Goal: Task Accomplishment & Management: Use online tool/utility

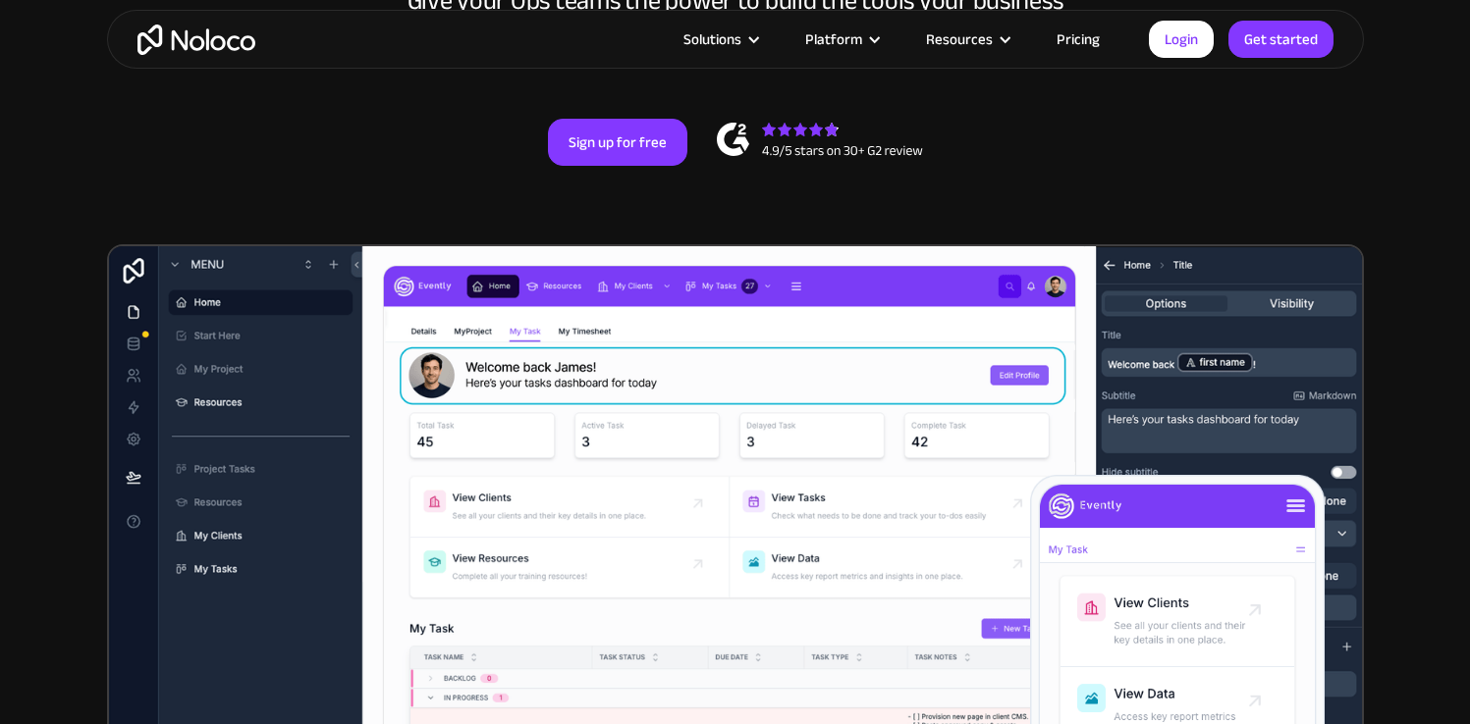
scroll to position [146, 0]
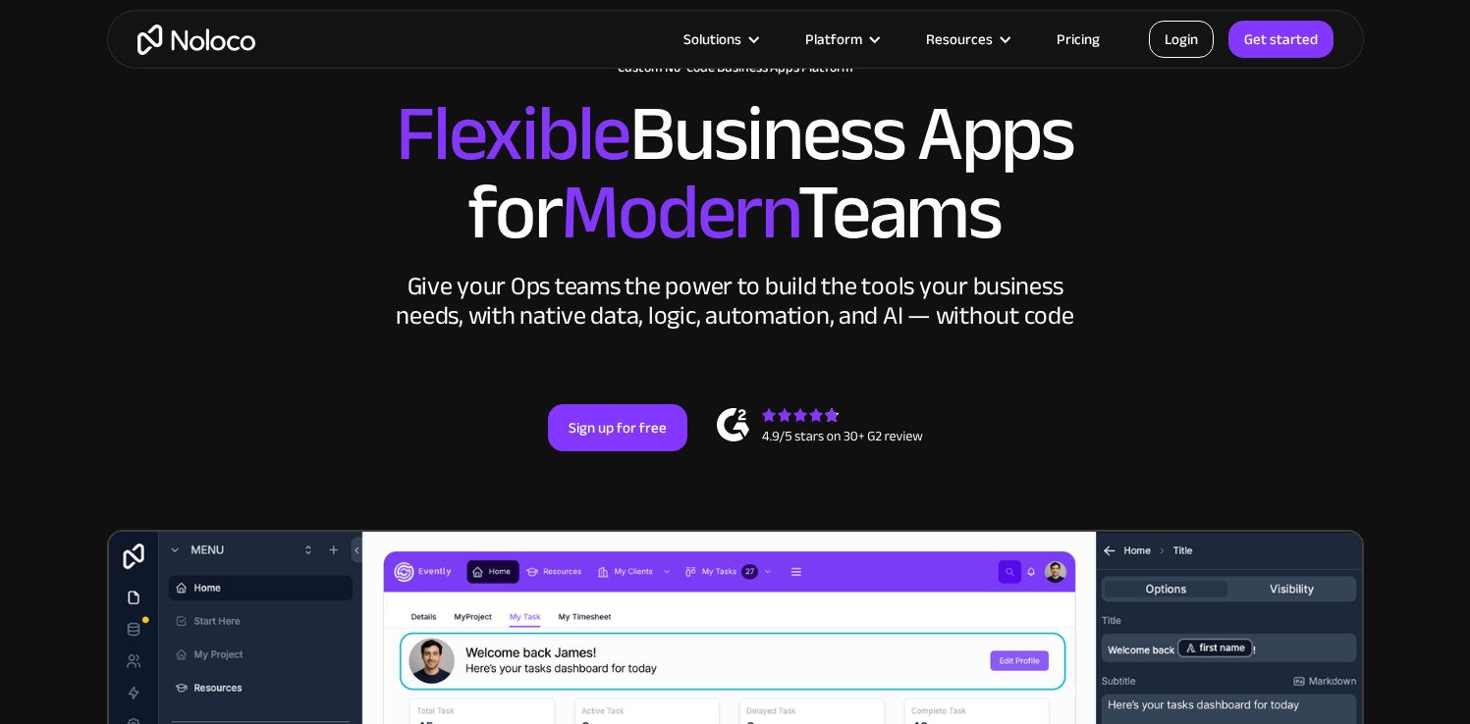
click at [1193, 39] on link "Login" at bounding box center [1181, 39] width 65 height 37
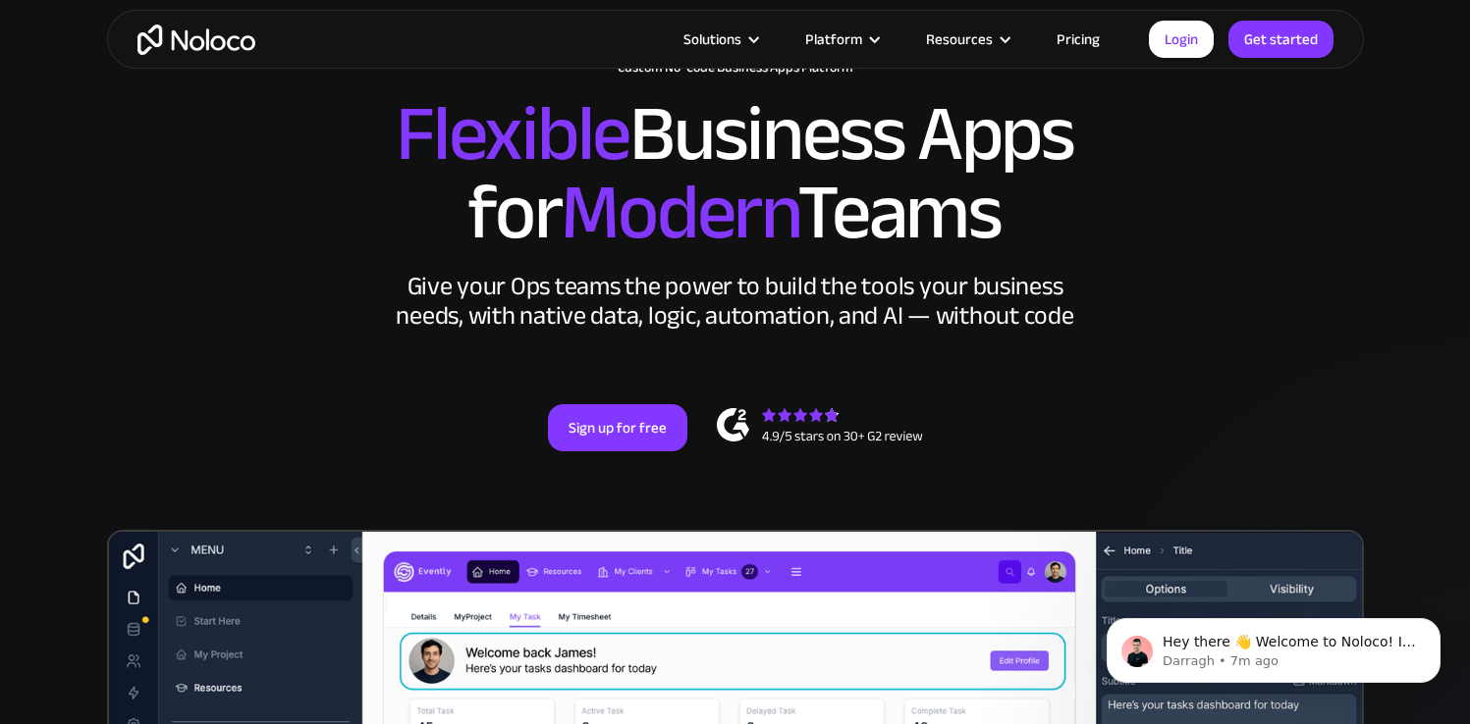
scroll to position [0, 0]
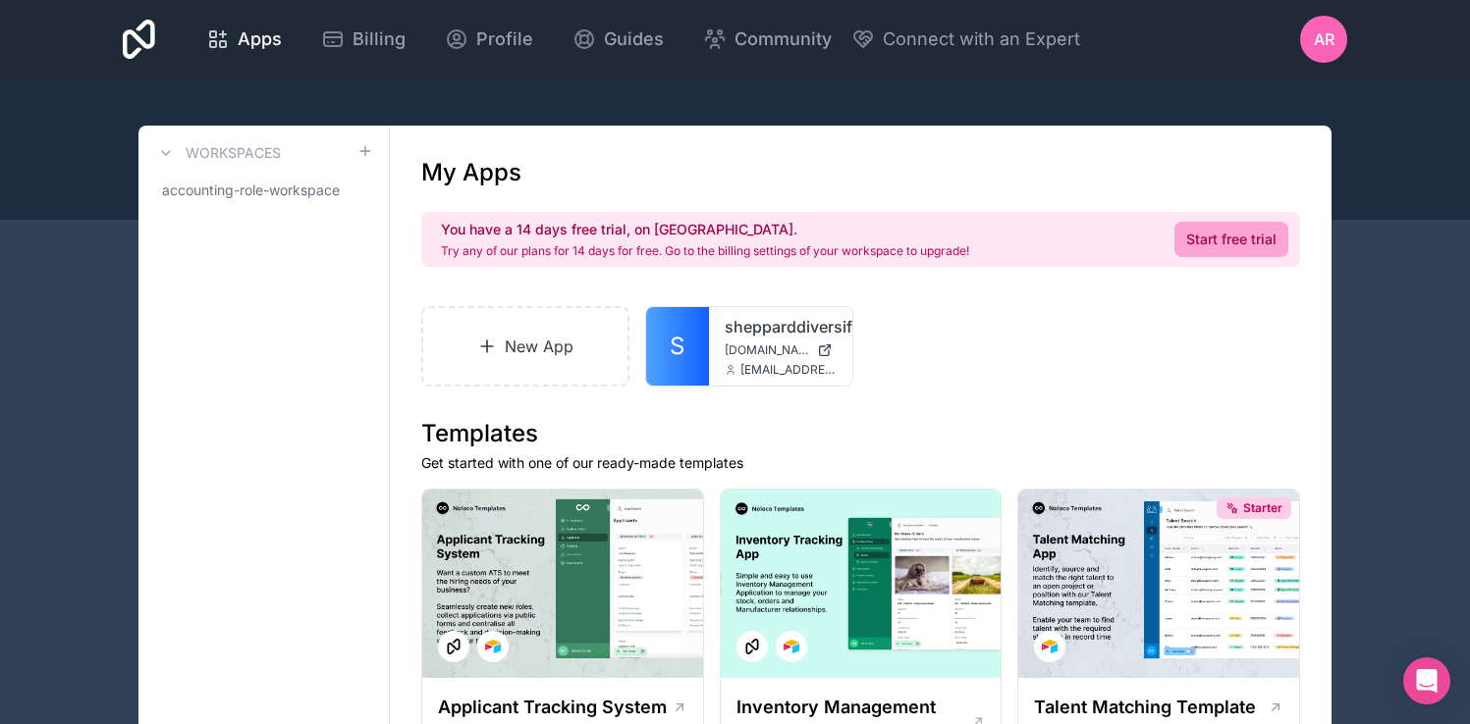
click at [357, 33] on span "Billing" at bounding box center [378, 39] width 53 height 27
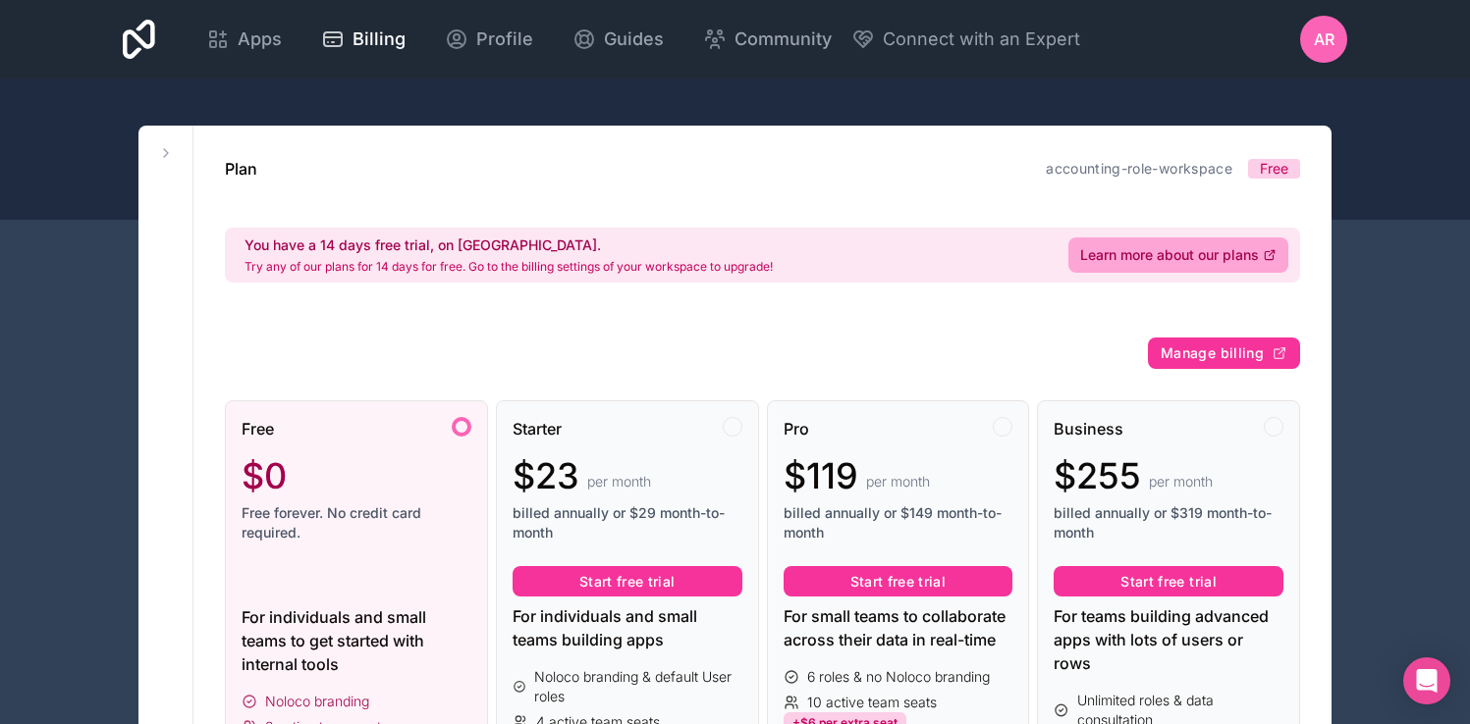
click at [214, 24] on link "Apps" at bounding box center [243, 39] width 107 height 43
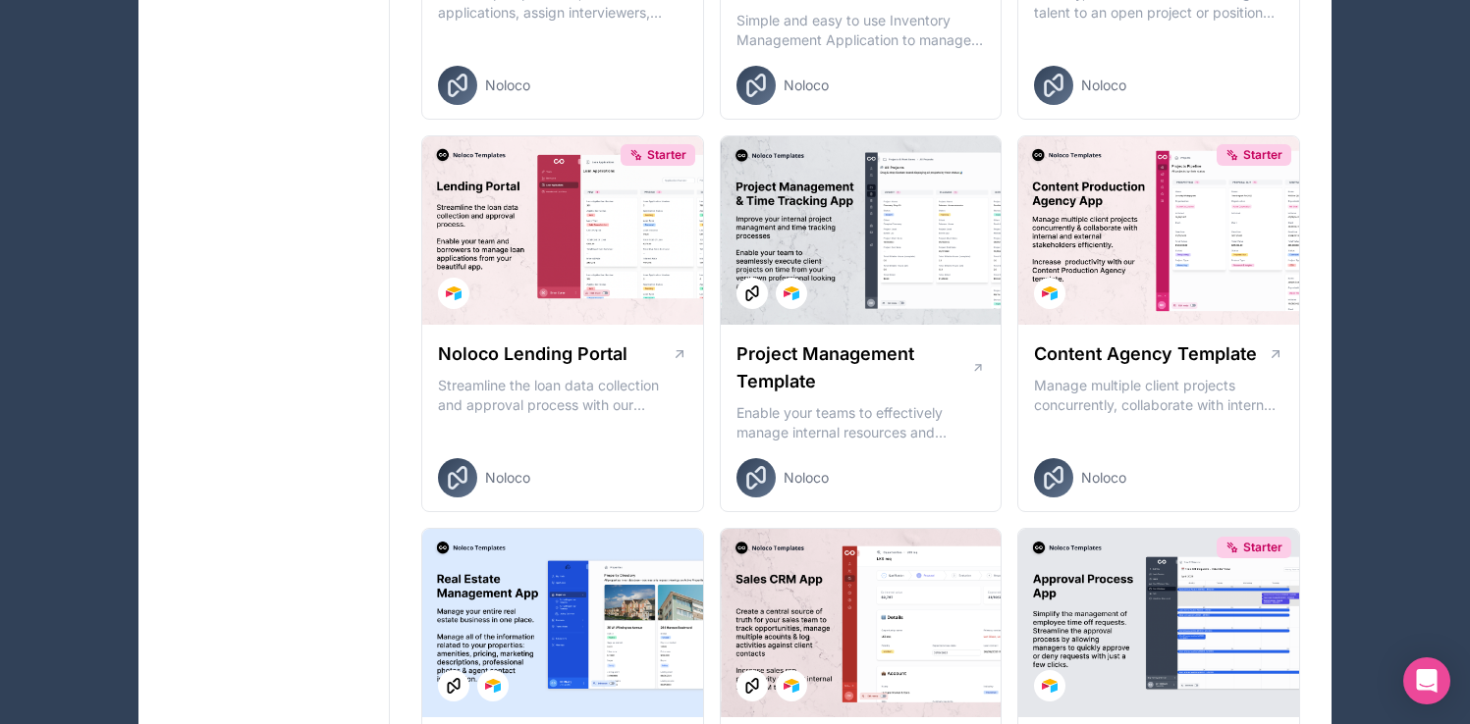
scroll to position [822, 0]
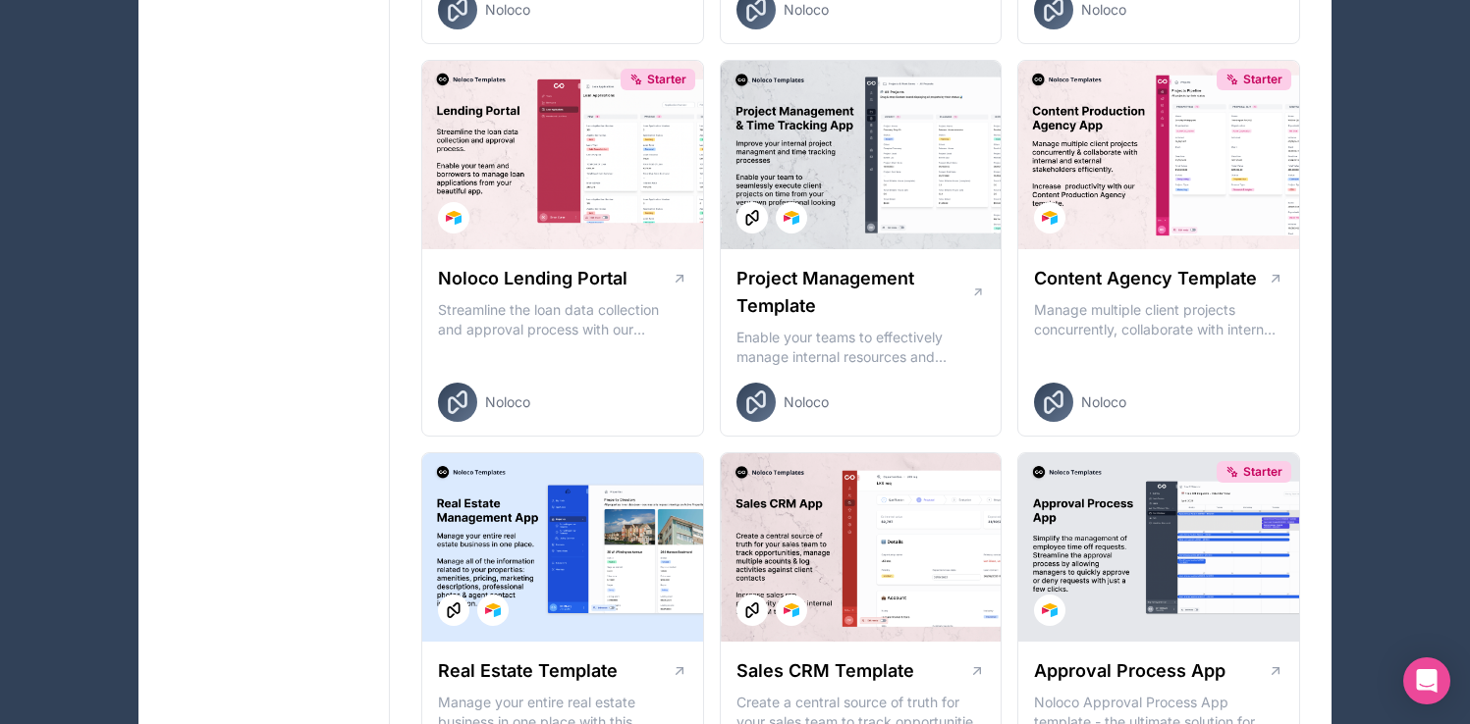
click at [758, 295] on h1 "Project Management Template" at bounding box center [853, 292] width 235 height 55
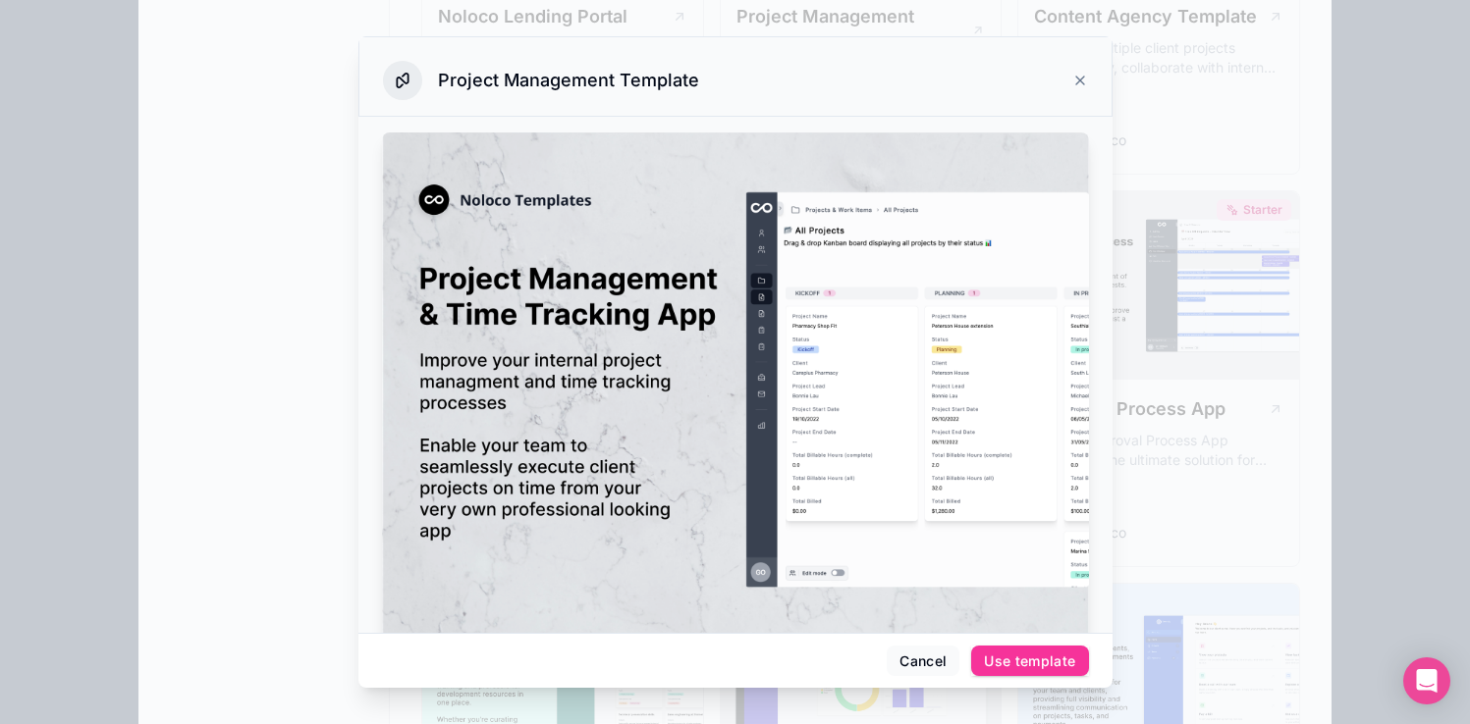
scroll to position [913, 0]
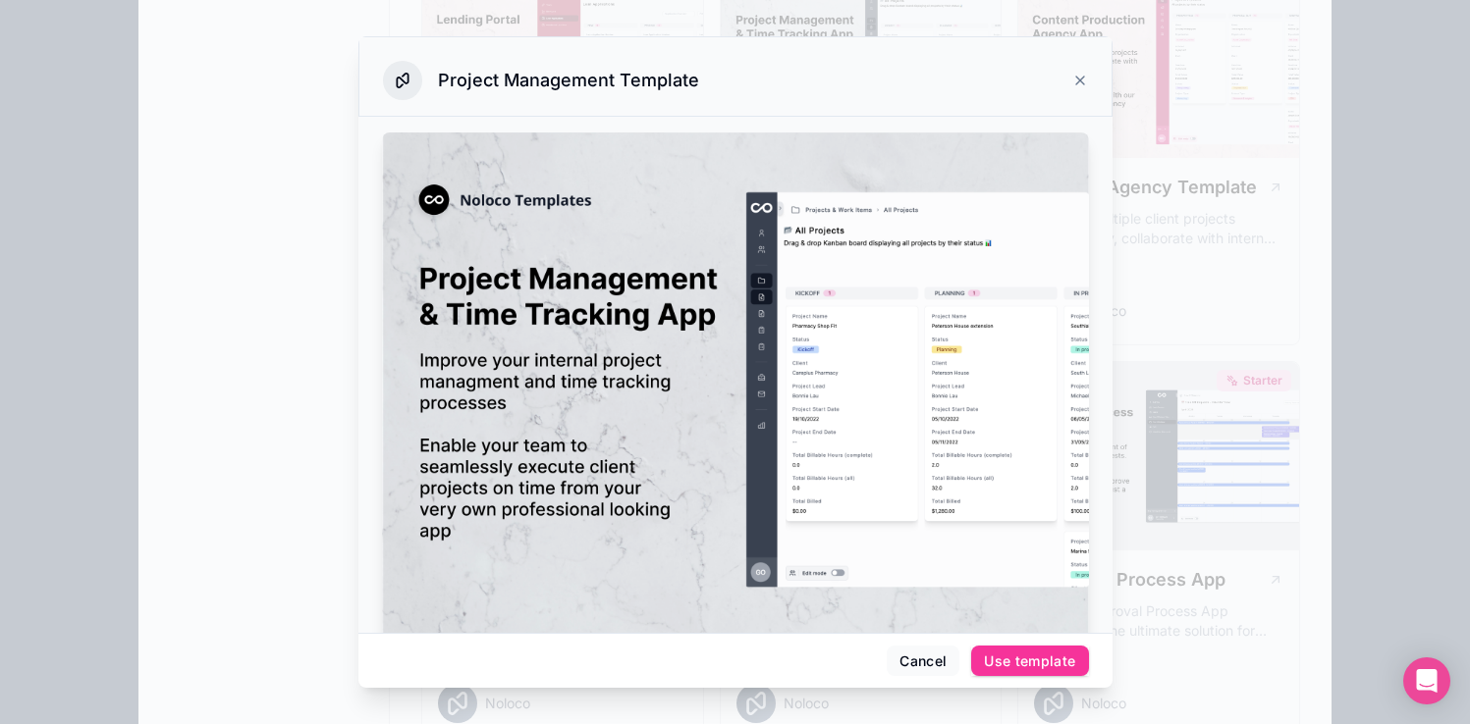
click at [1079, 85] on icon at bounding box center [1080, 81] width 16 height 16
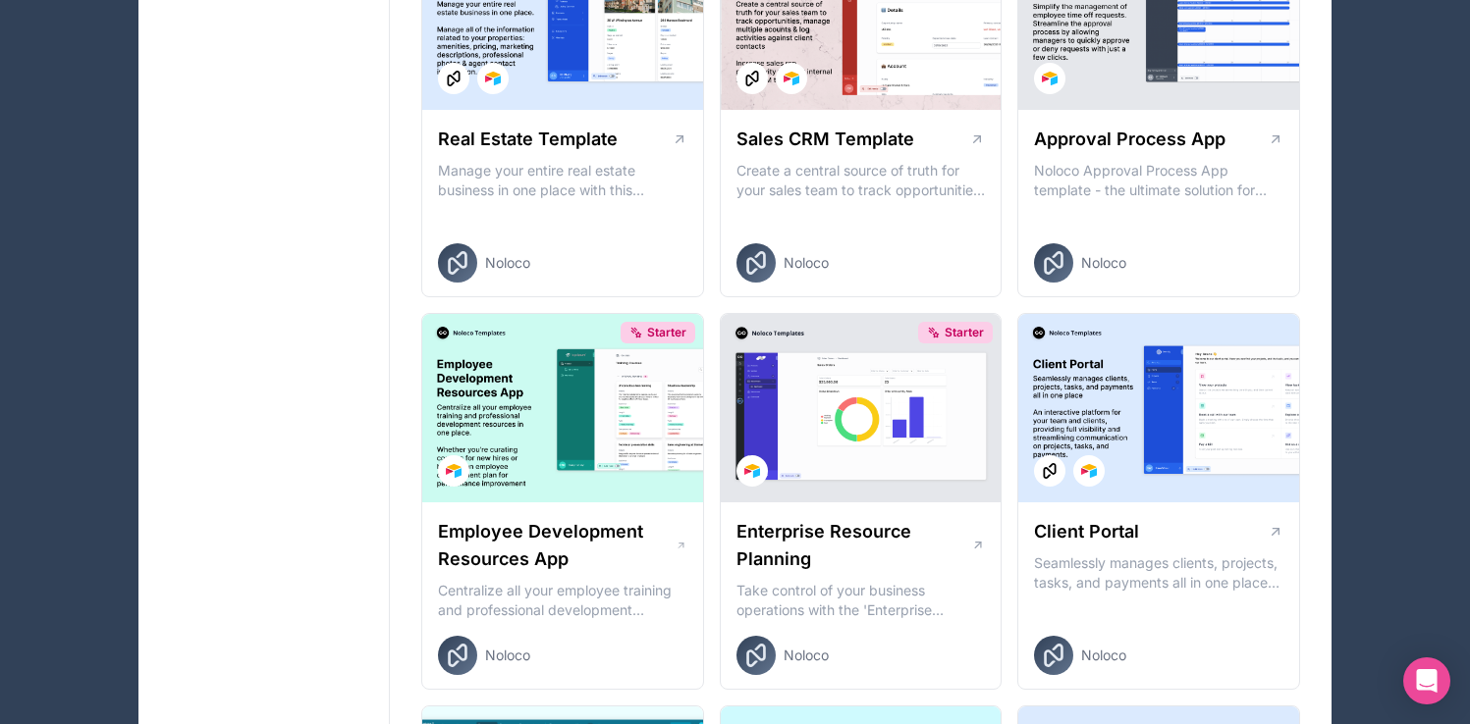
scroll to position [1445, 0]
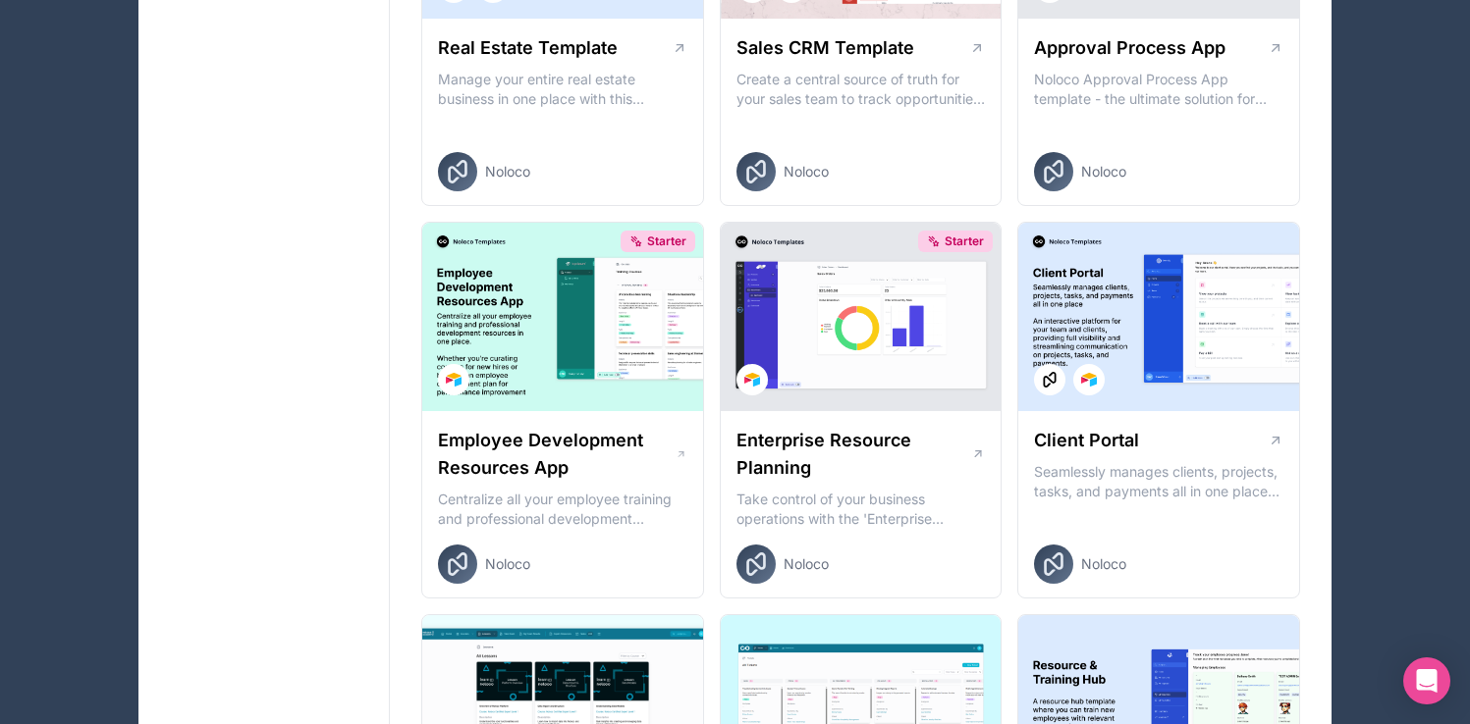
click at [811, 464] on h1 "Enterprise Resource Planning" at bounding box center [853, 454] width 235 height 55
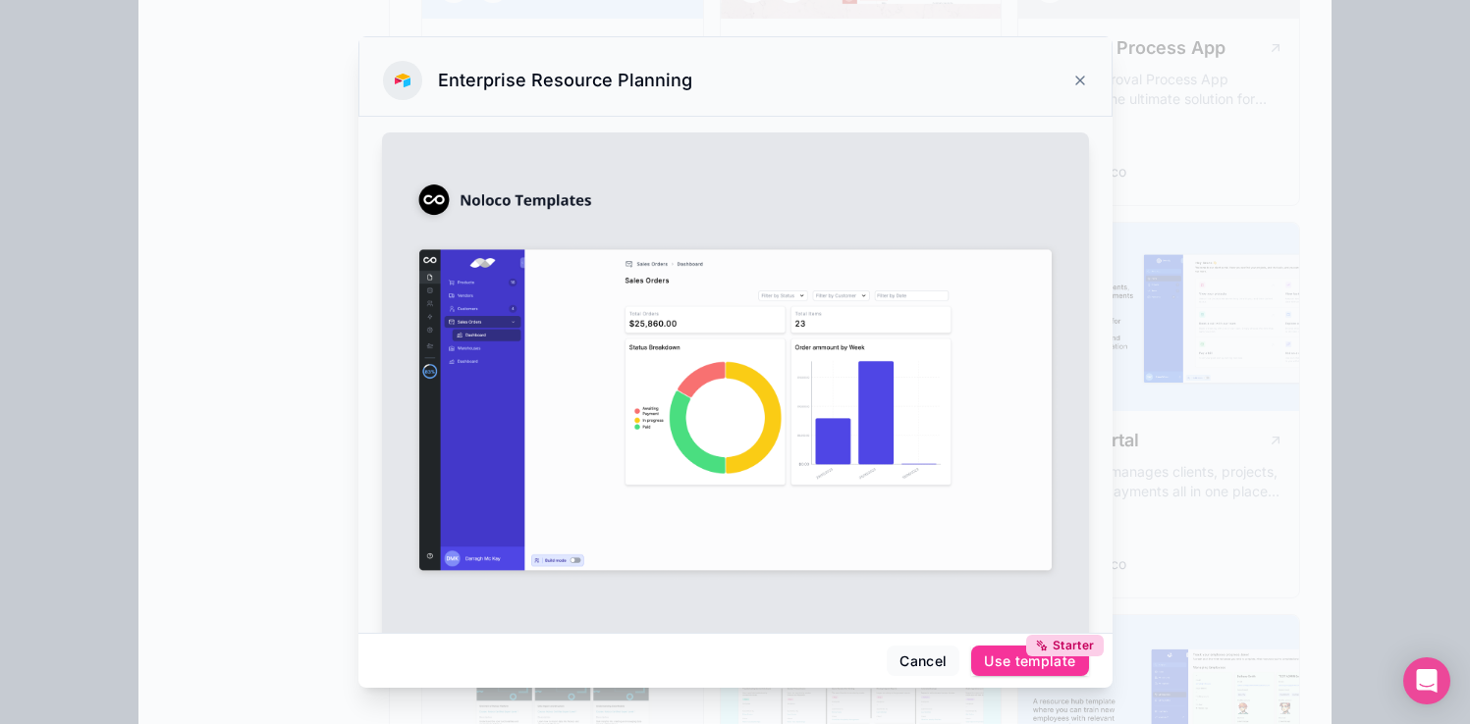
click at [1072, 69] on div "Enterprise Resource Planning" at bounding box center [735, 80] width 705 height 39
click at [1078, 75] on icon at bounding box center [1080, 81] width 16 height 16
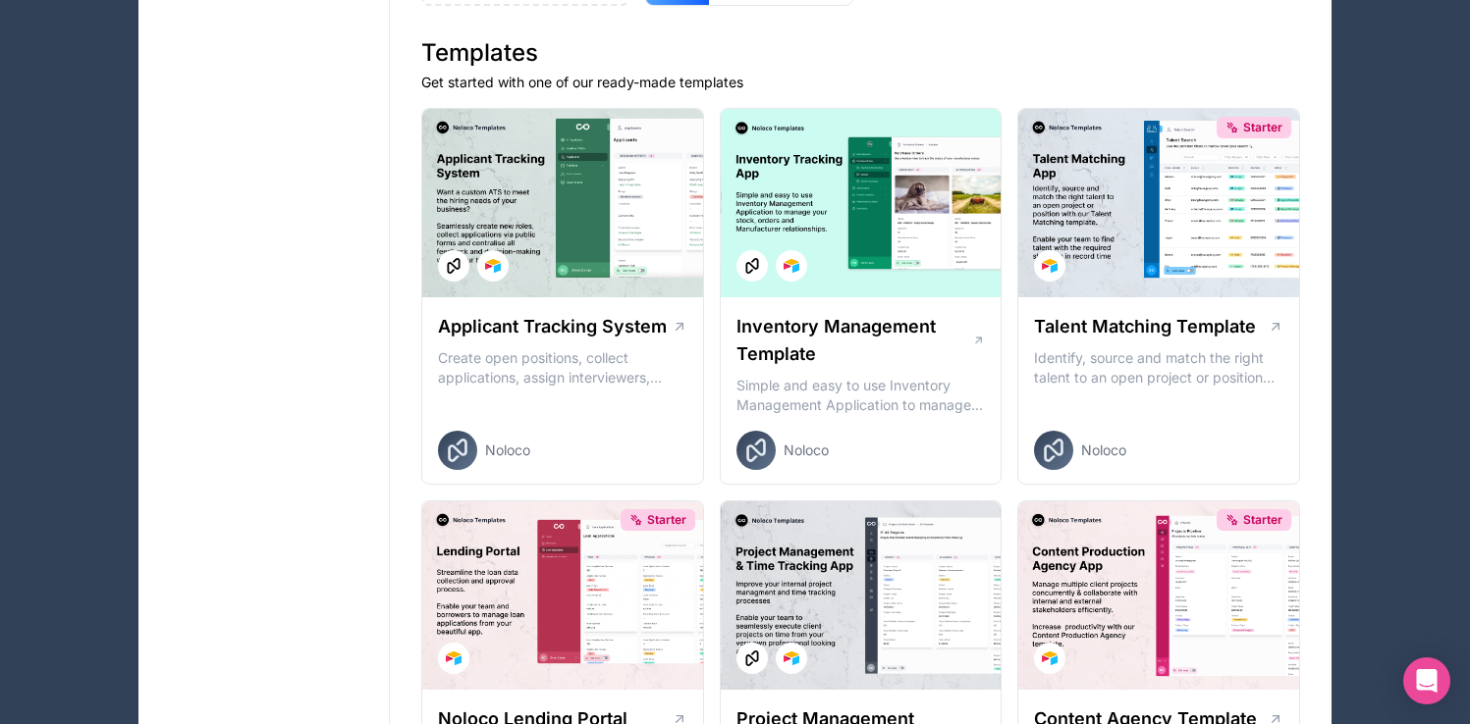
scroll to position [394, 0]
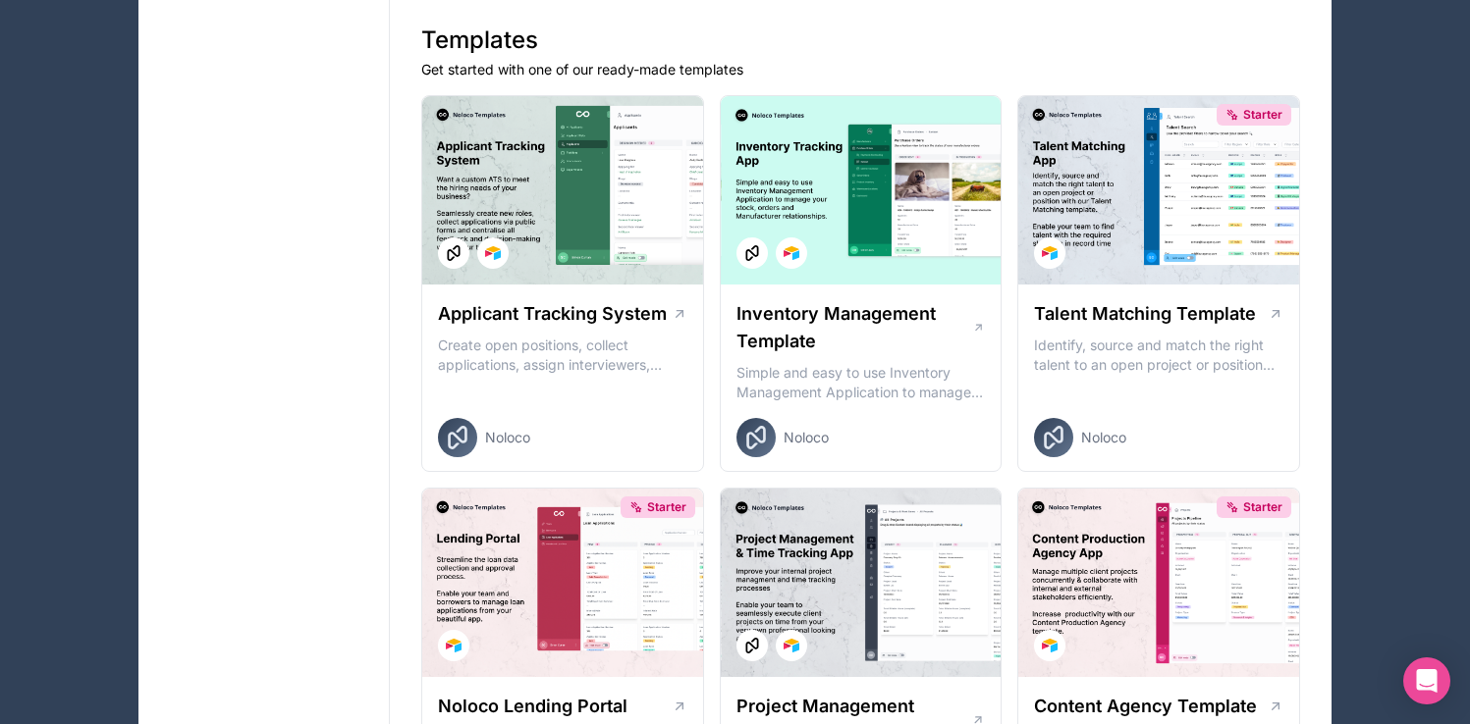
click at [815, 311] on h1 "Inventory Management Template" at bounding box center [854, 327] width 236 height 55
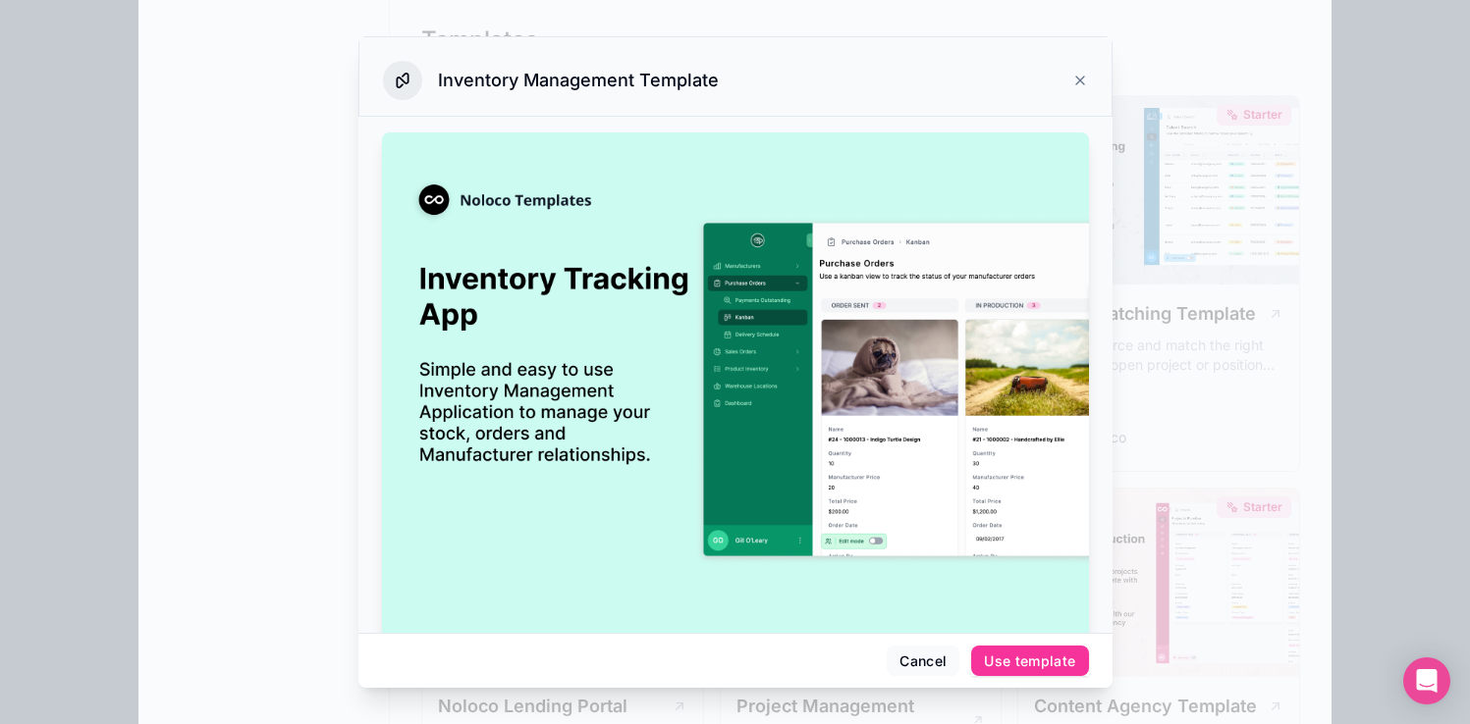
click at [987, 653] on div "Use template" at bounding box center [1029, 662] width 91 height 18
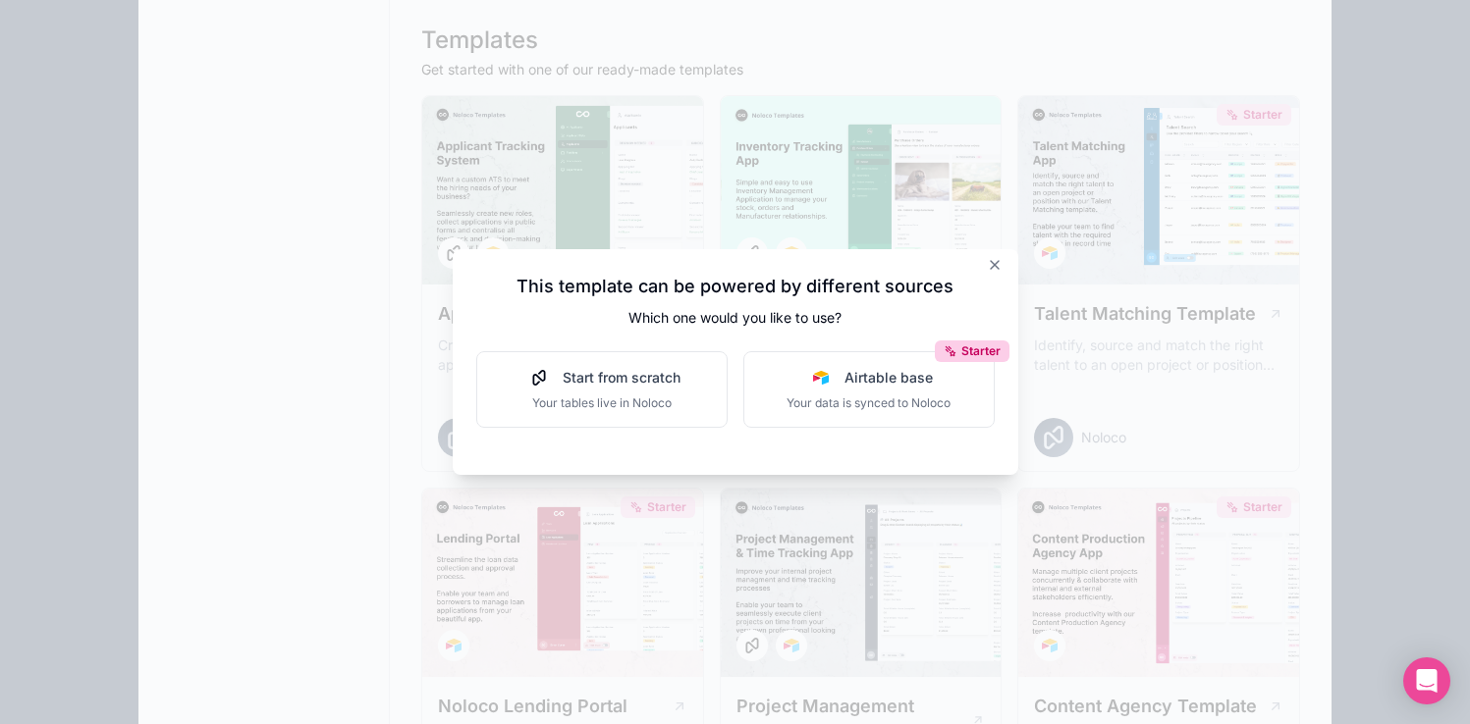
click at [669, 393] on div "Start from scratch Your tables live in Noloco" at bounding box center [601, 389] width 157 height 43
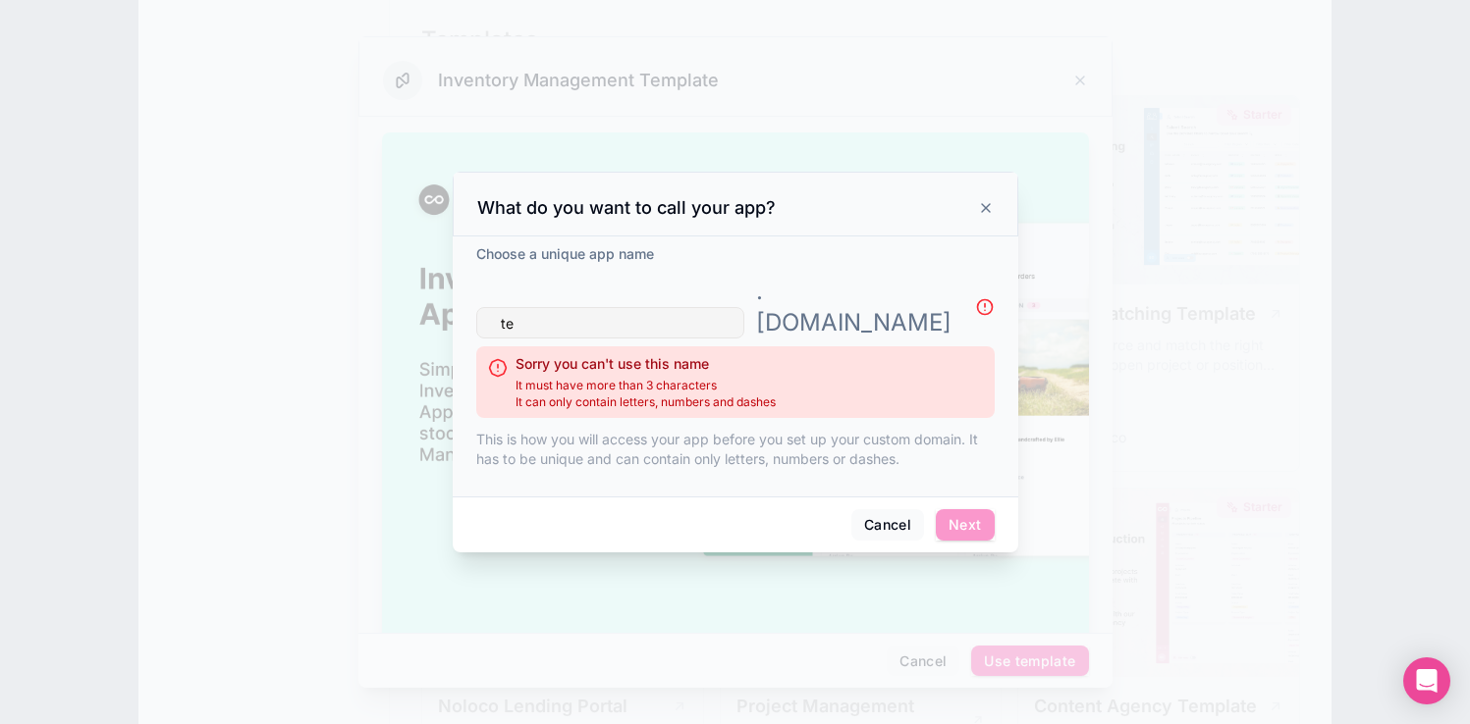
type input "t"
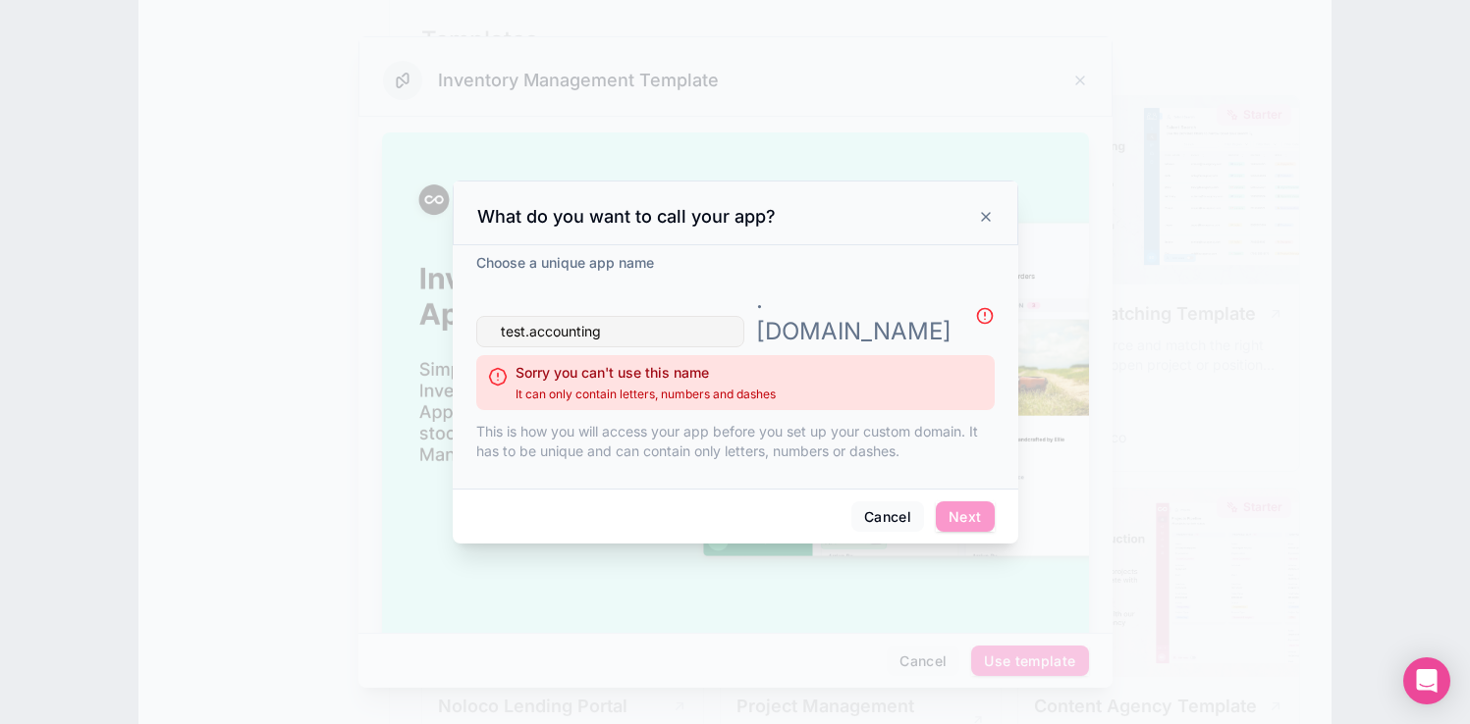
click at [806, 272] on div "Choose a unique app name" at bounding box center [735, 265] width 518 height 24
click at [535, 319] on input "test.accounting" at bounding box center [610, 331] width 268 height 31
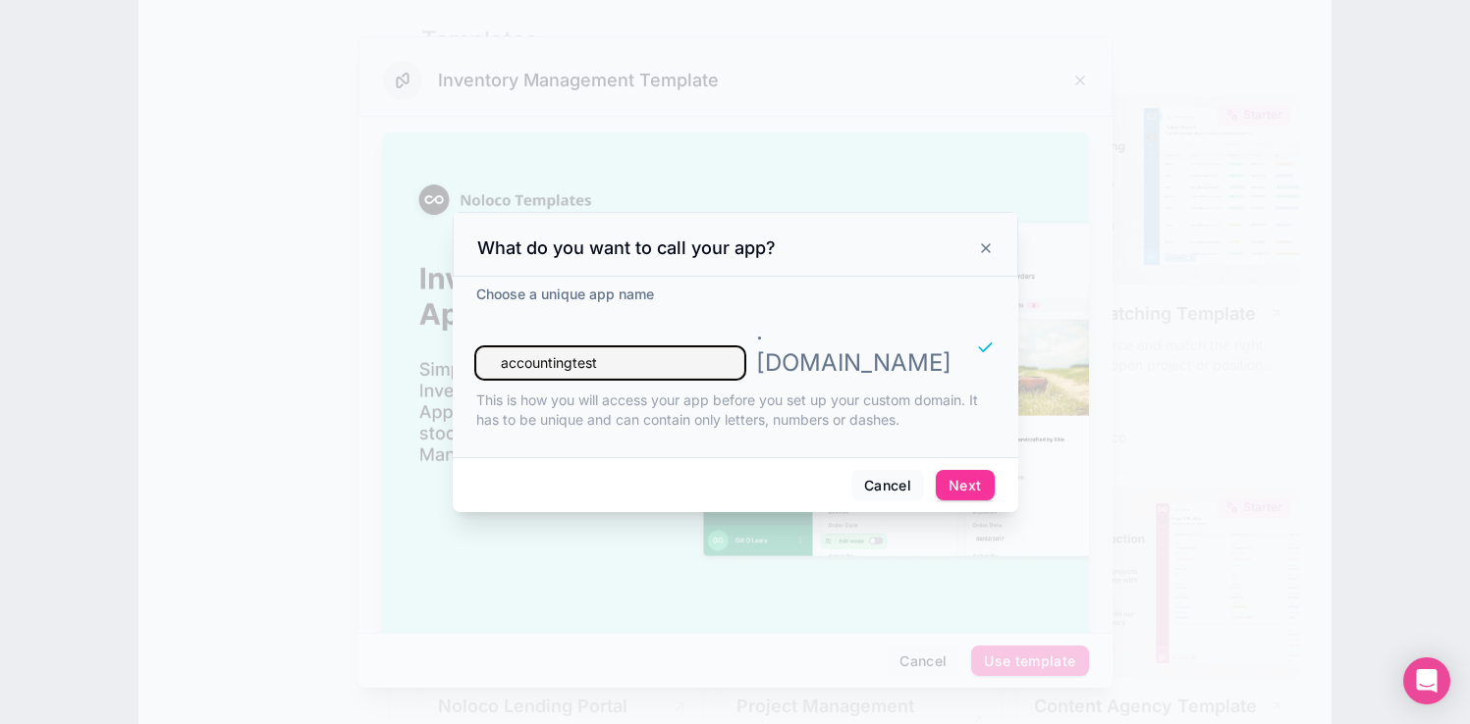
type input "accountingtest"
click at [989, 487] on div "Cancel Next" at bounding box center [735, 485] width 565 height 56
click at [964, 480] on button "Next" at bounding box center [964, 485] width 58 height 31
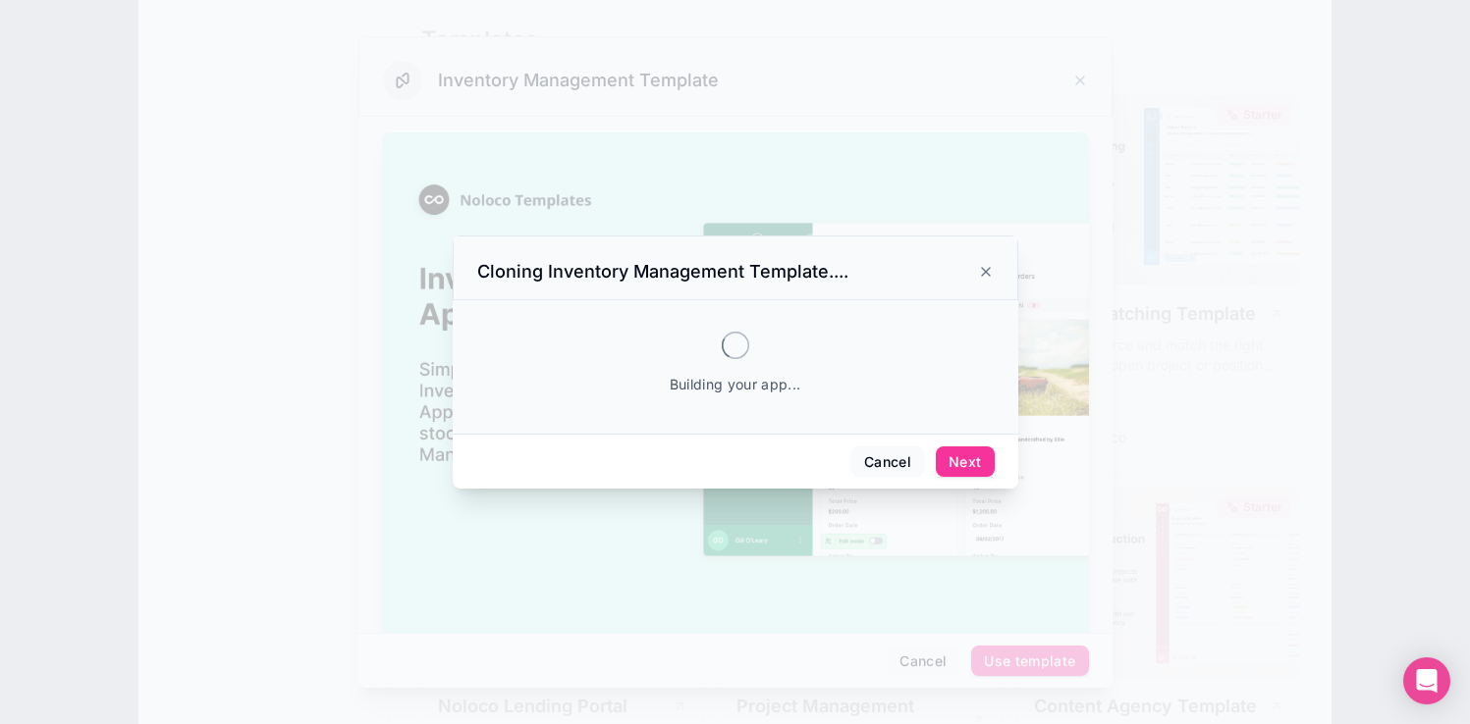
click at [951, 460] on button "Next" at bounding box center [964, 462] width 58 height 31
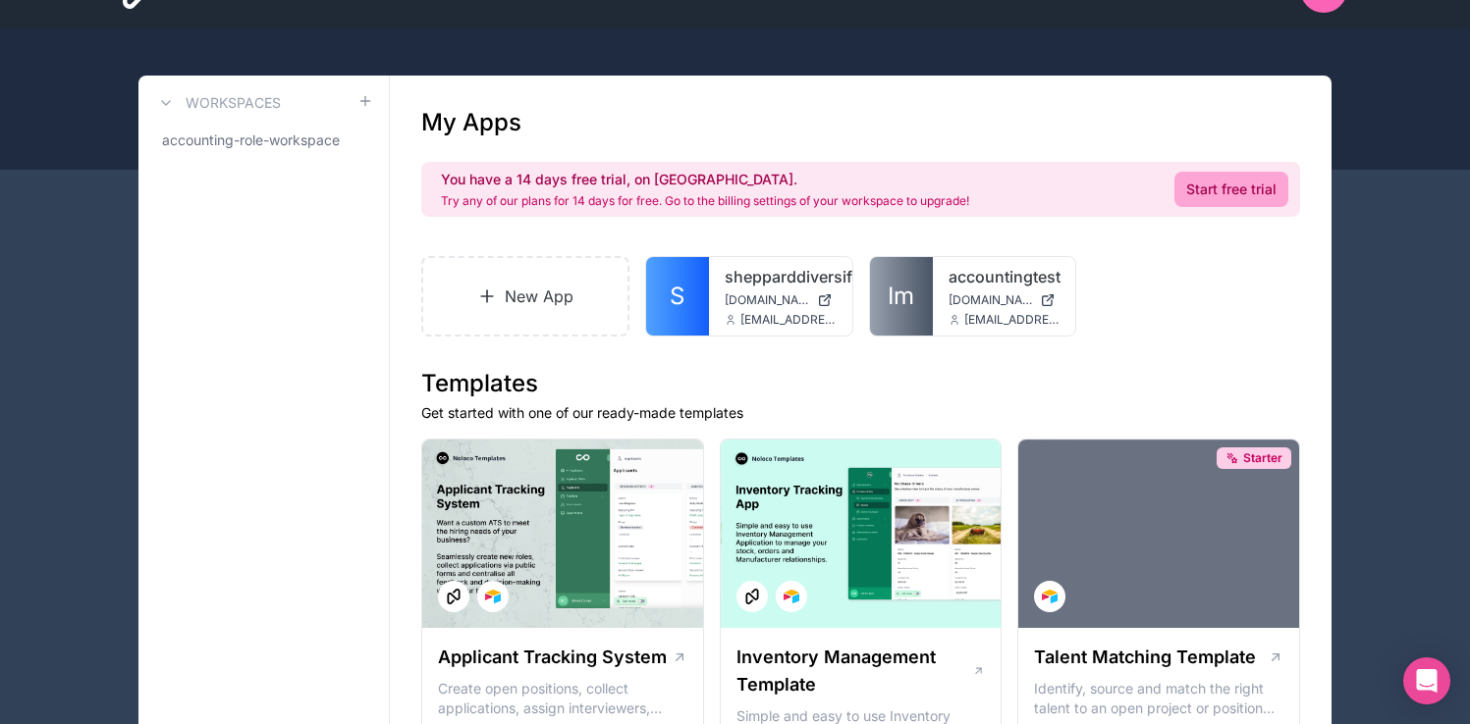
scroll to position [16, 0]
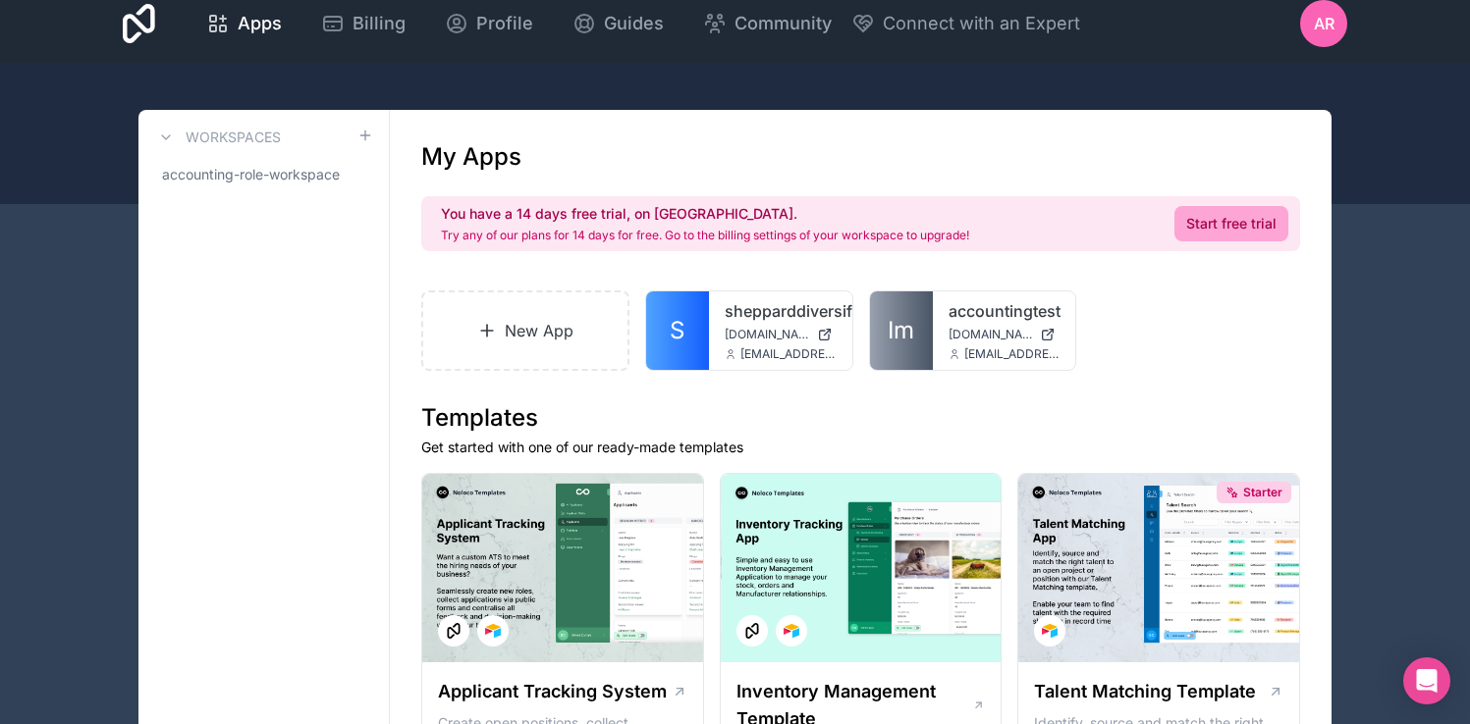
click at [518, 324] on link "New App" at bounding box center [525, 331] width 208 height 80
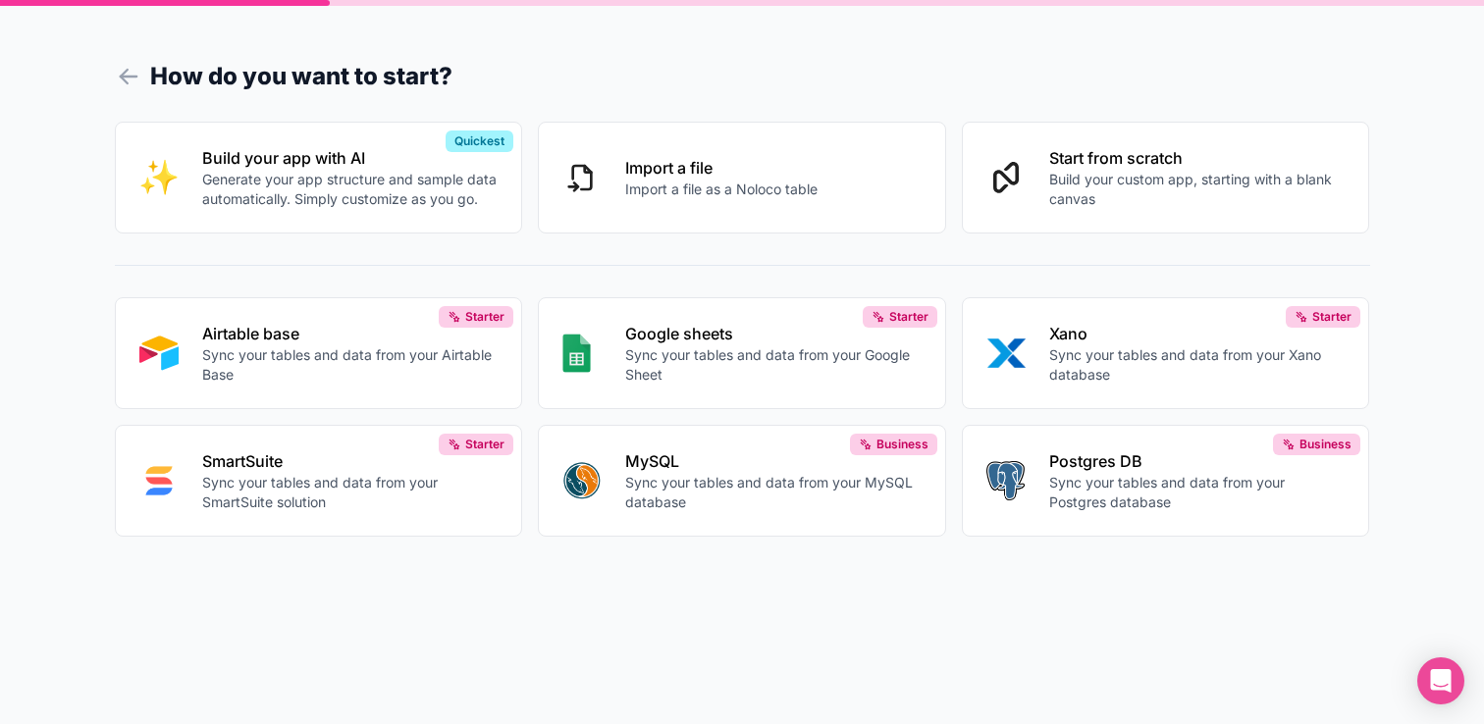
click at [671, 366] on p "Sync your tables and data from your Google Sheet" at bounding box center [773, 365] width 296 height 39
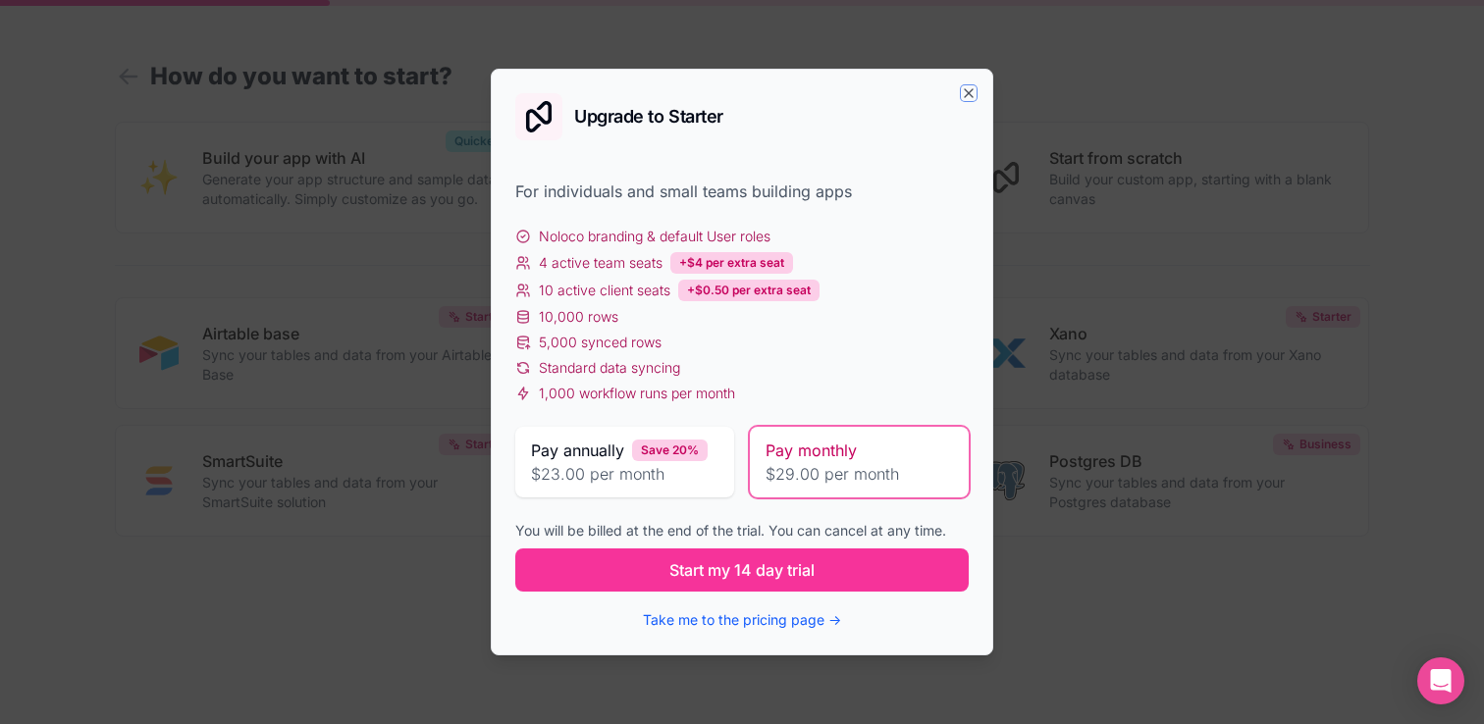
click at [975, 93] on icon "button" at bounding box center [969, 93] width 16 height 16
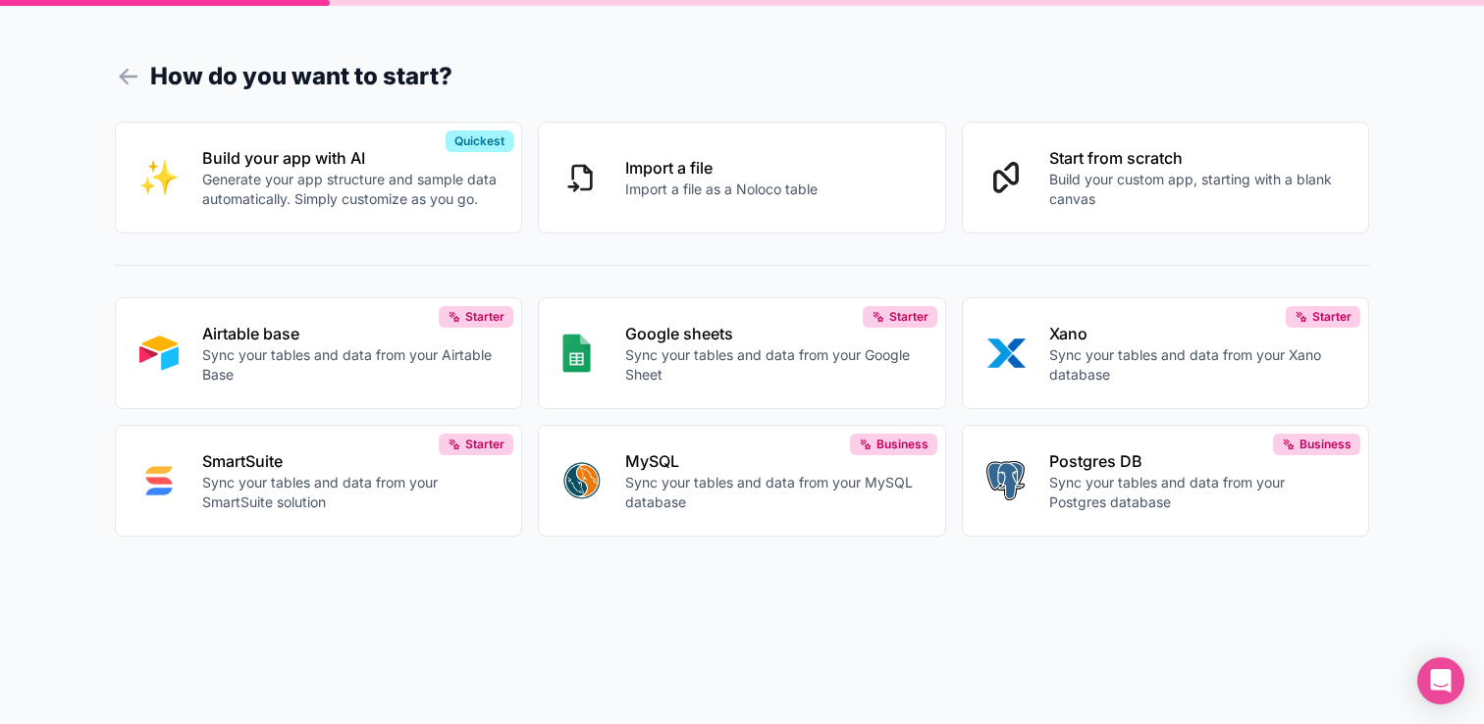
click at [703, 163] on p "Import a file" at bounding box center [721, 168] width 192 height 24
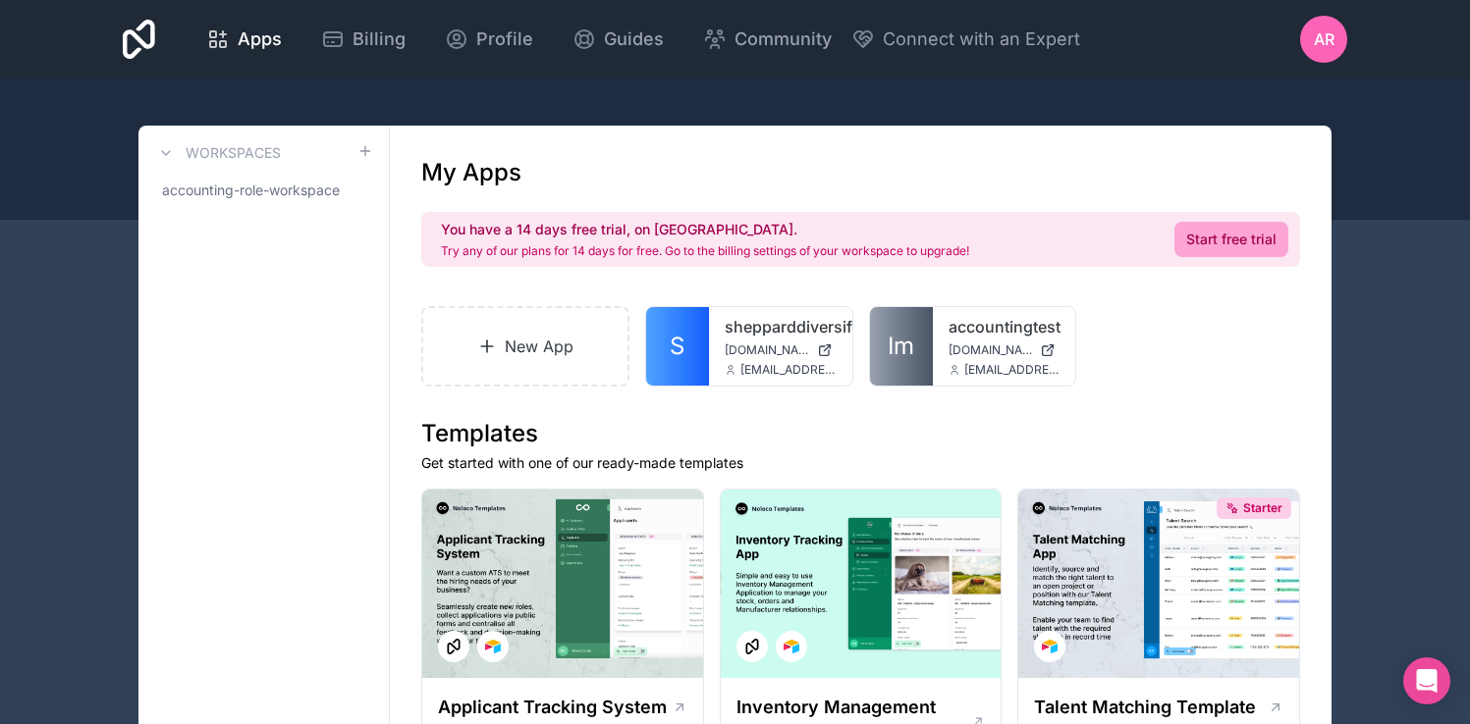
click at [102, 29] on div "Apps Billing Profile Guides Community Connect with an Expert ar Billing Profile…" at bounding box center [735, 39] width 1470 height 79
click at [127, 33] on icon at bounding box center [139, 39] width 32 height 39
click at [128, 33] on icon at bounding box center [139, 39] width 32 height 39
